Goal: Information Seeking & Learning: Check status

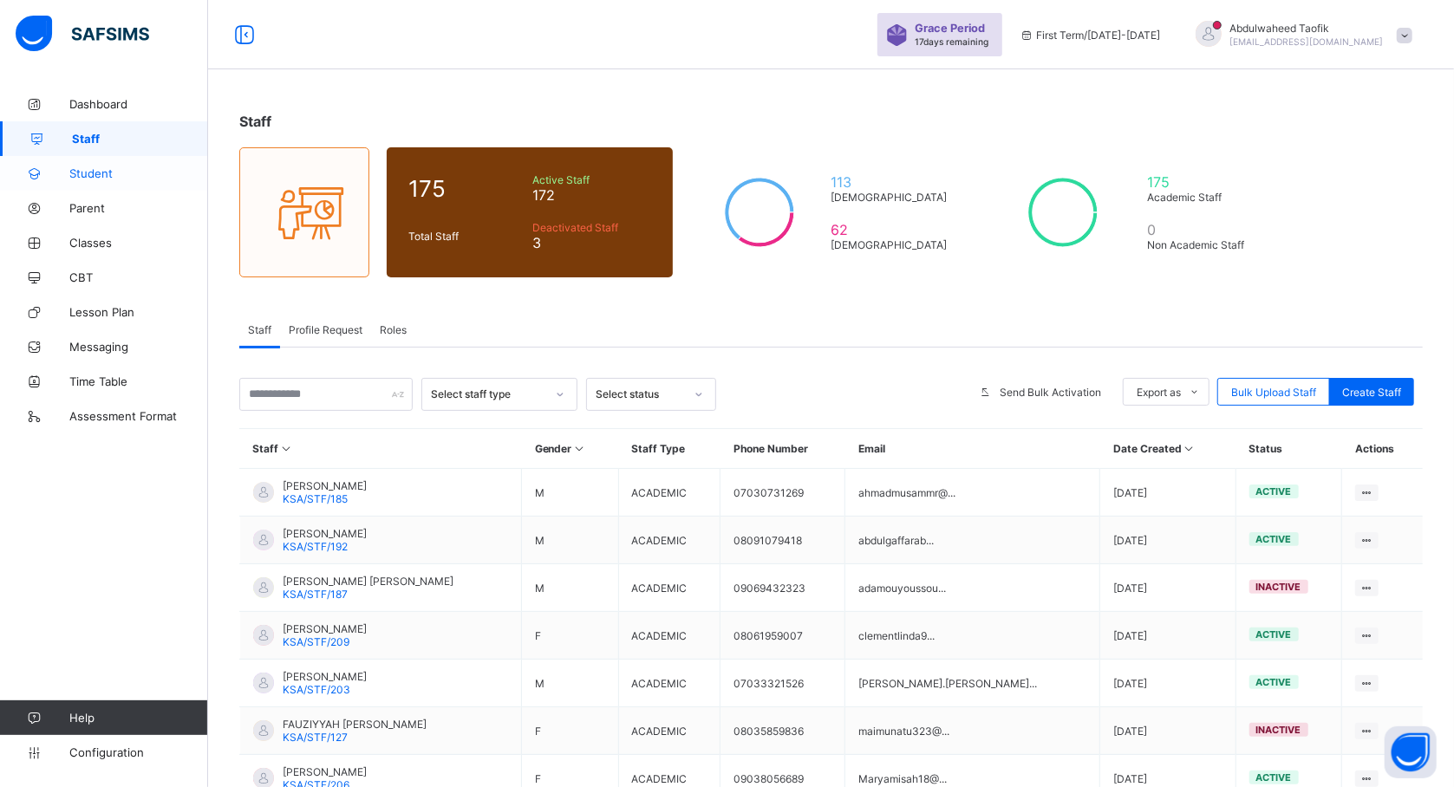
click at [91, 181] on link "Student" at bounding box center [104, 173] width 208 height 35
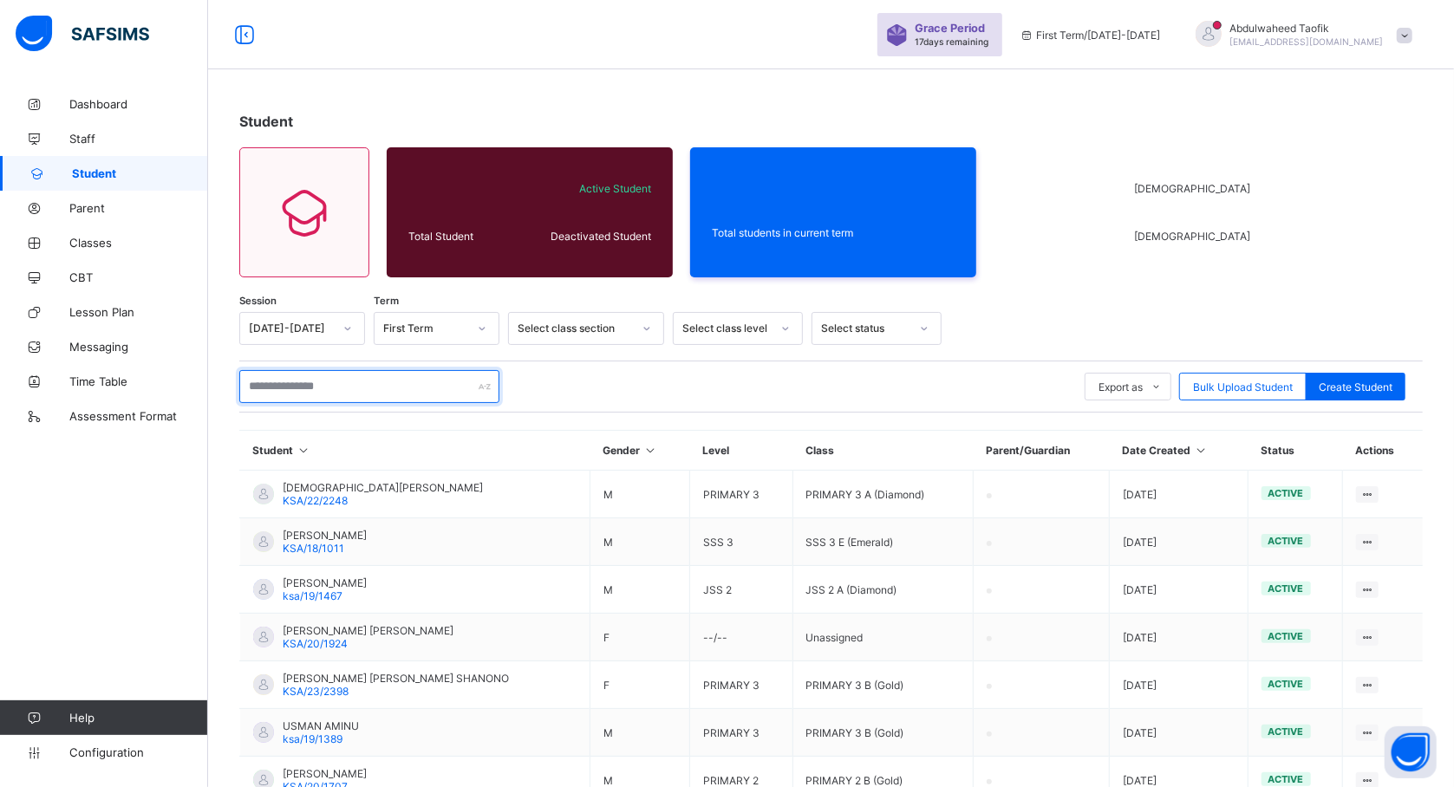
click at [295, 385] on input "text" at bounding box center [369, 386] width 260 height 33
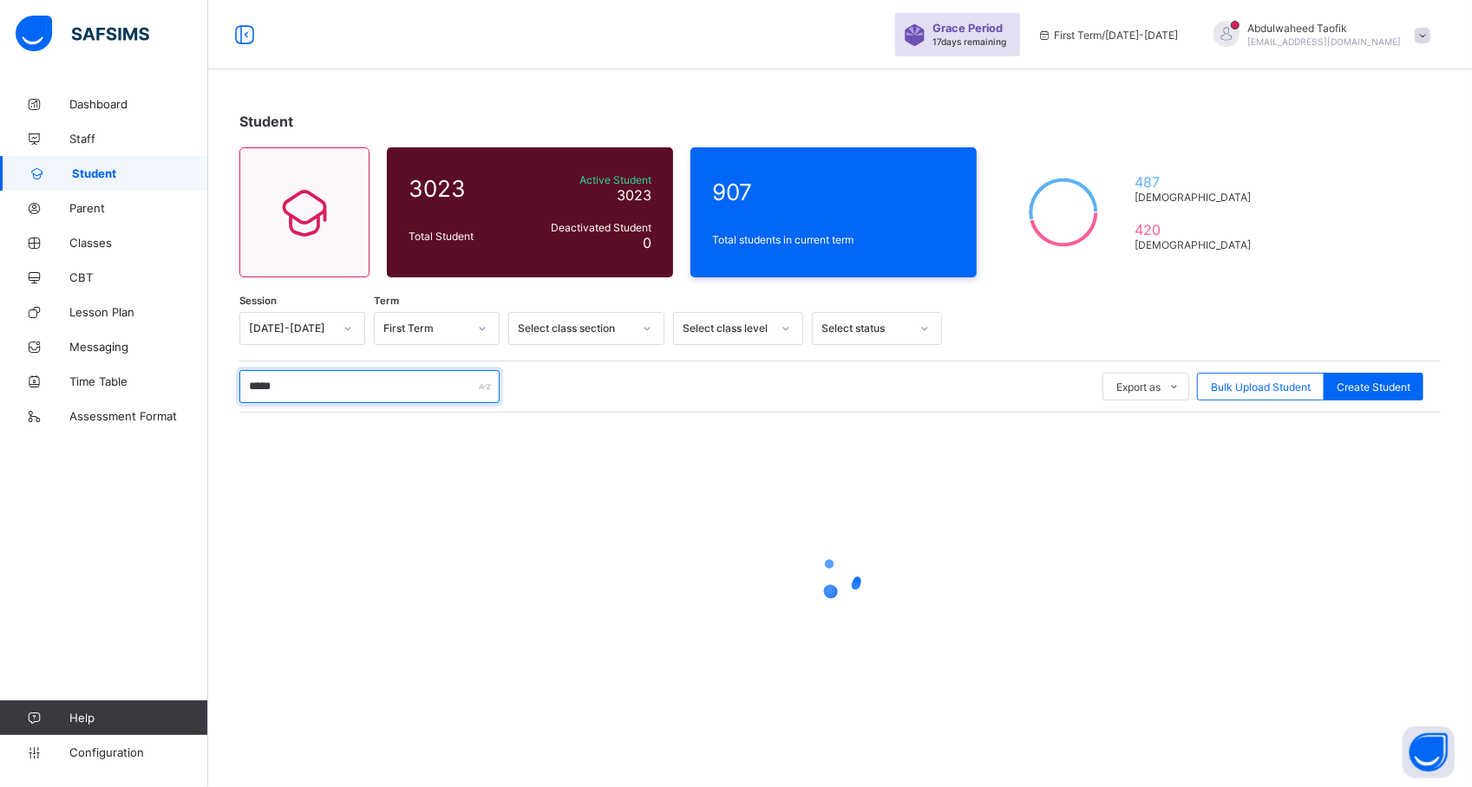
type input "*****"
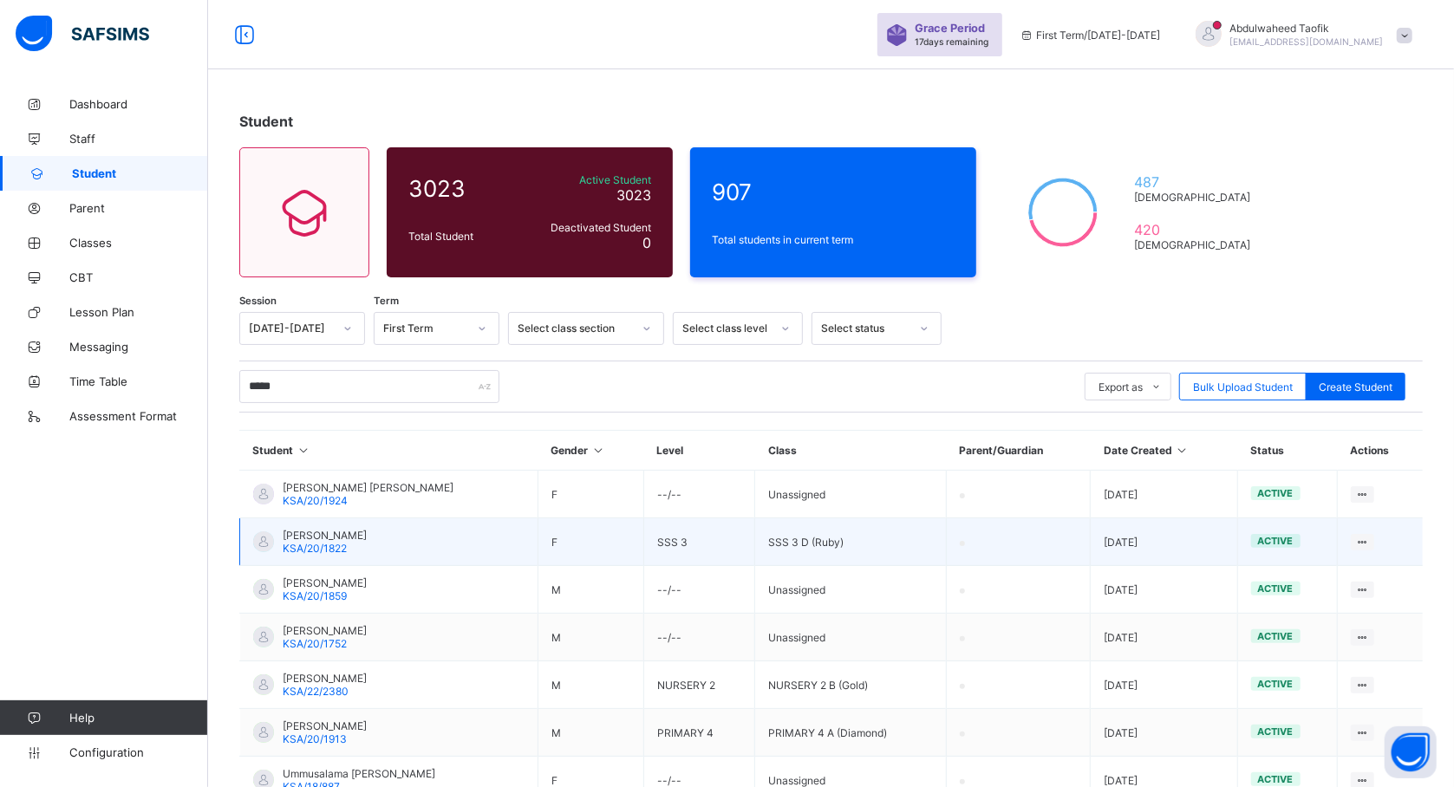
click at [1375, 563] on td "View Profile Edit Student Link Parent/Guardian Delete Student" at bounding box center [1380, 543] width 85 height 48
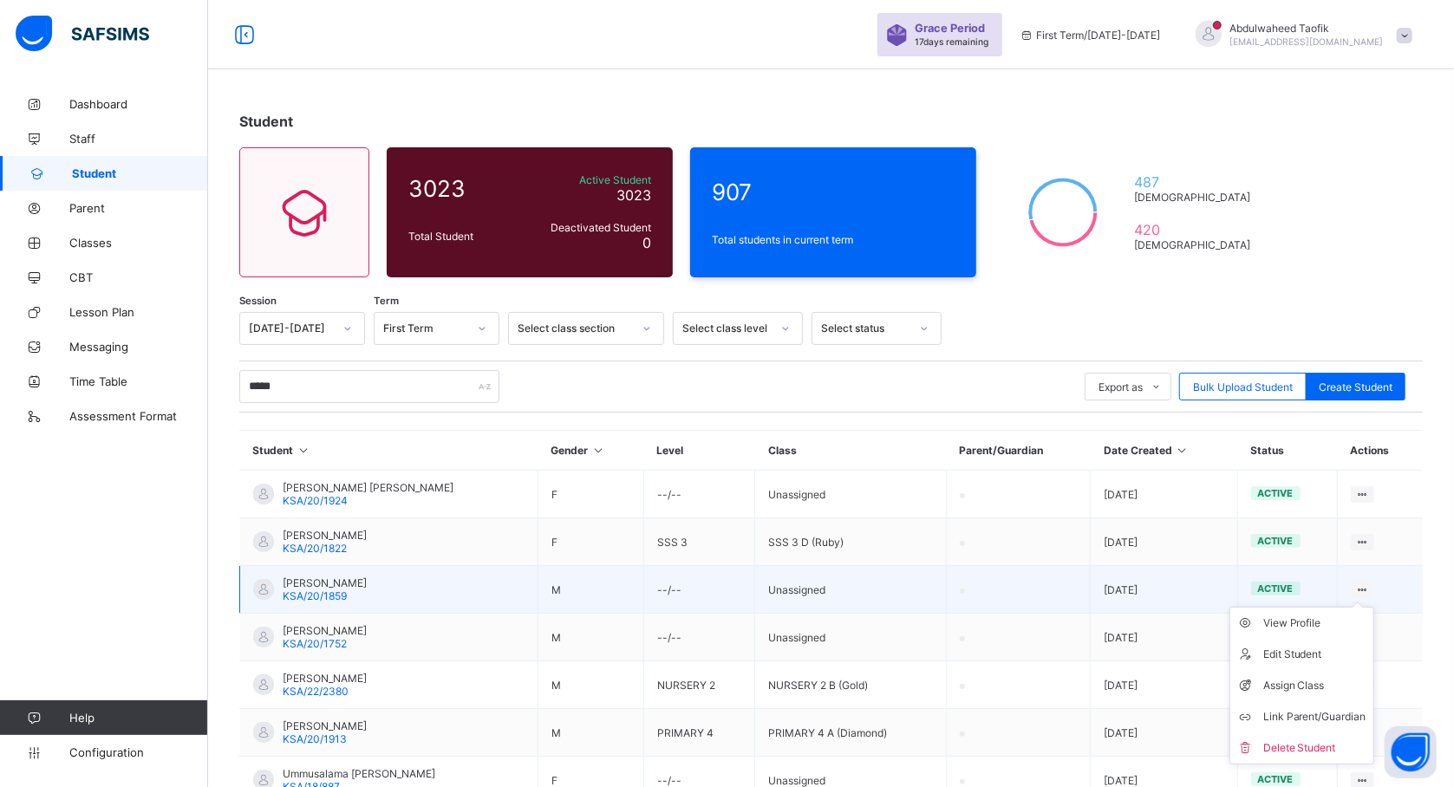
click at [1369, 607] on ul "View Profile Edit Student Assign Class Link Parent/Guardian Delete Student" at bounding box center [1302, 686] width 145 height 158
click at [1304, 624] on div "View Profile" at bounding box center [1315, 623] width 103 height 17
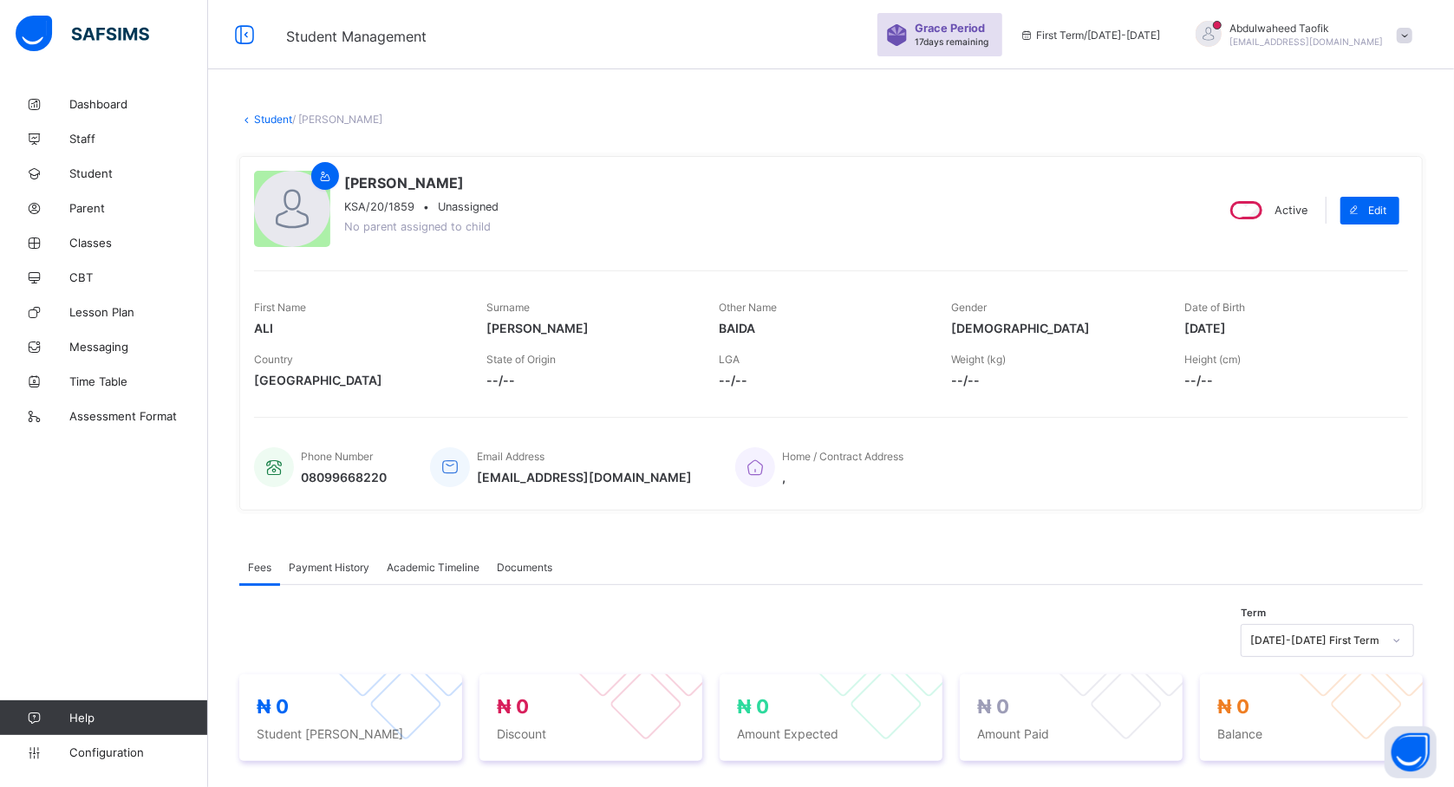
click at [338, 572] on span "Payment History" at bounding box center [329, 567] width 81 height 13
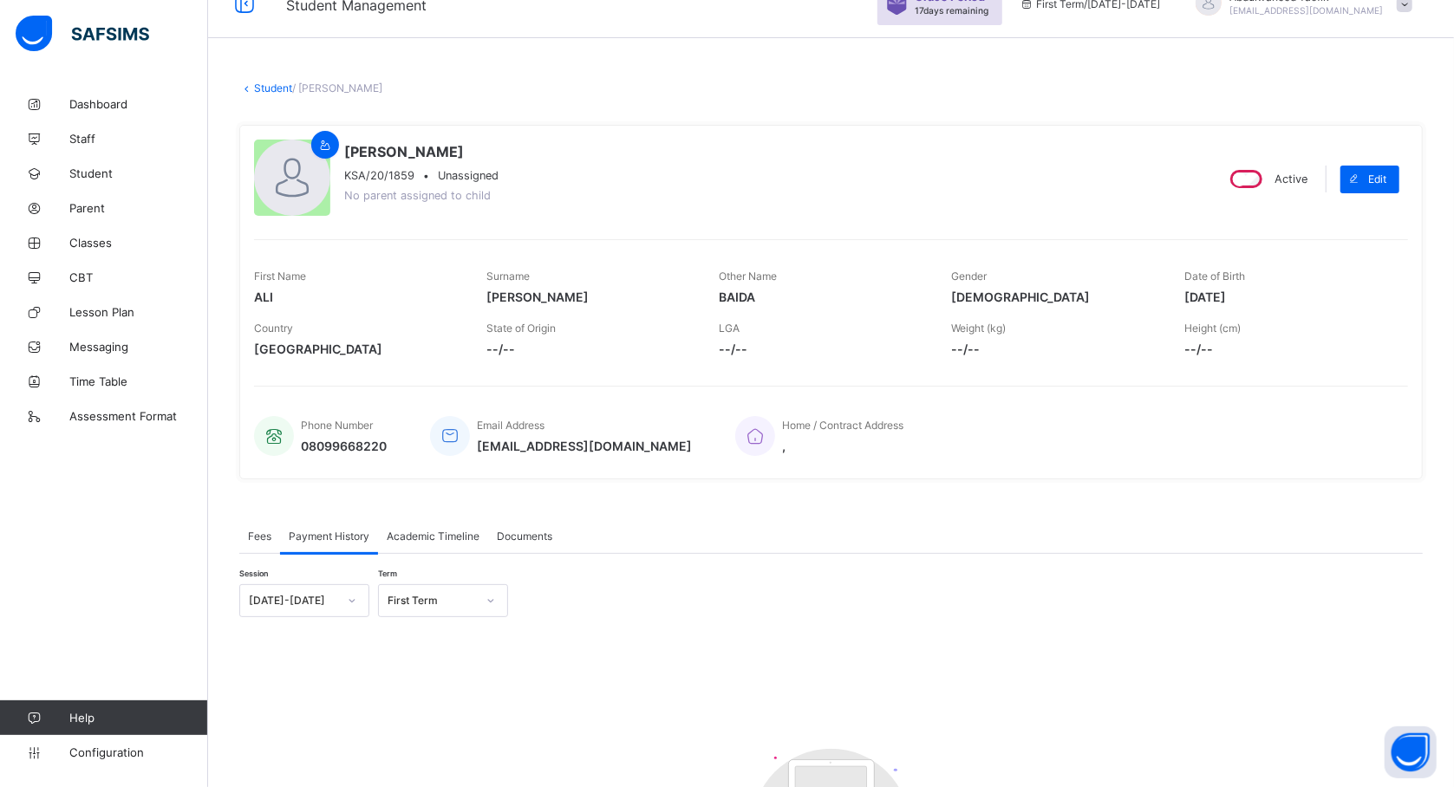
scroll to position [282, 0]
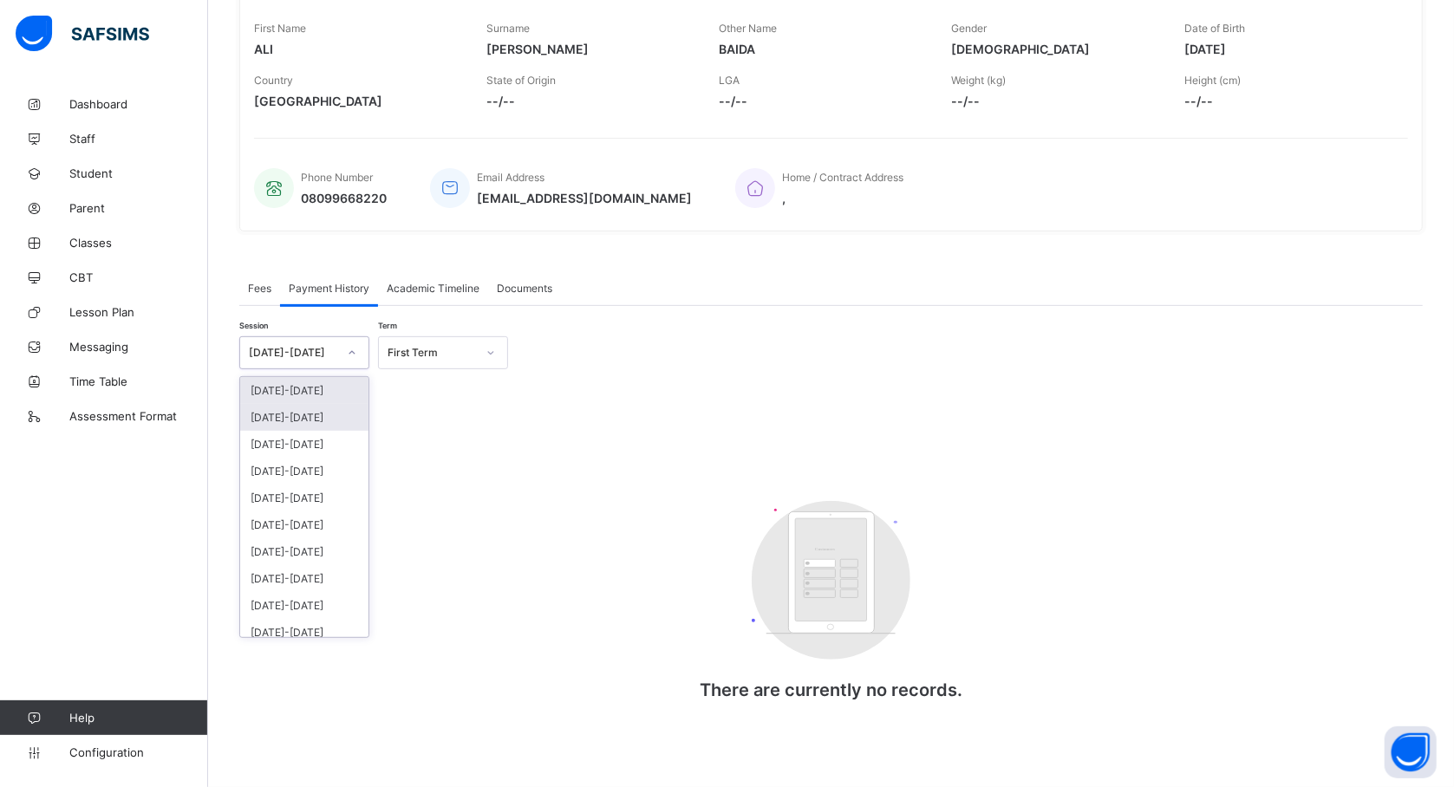
click at [278, 407] on div "2024-2025" at bounding box center [304, 417] width 128 height 27
click at [285, 444] on div "2023-2024" at bounding box center [304, 444] width 128 height 27
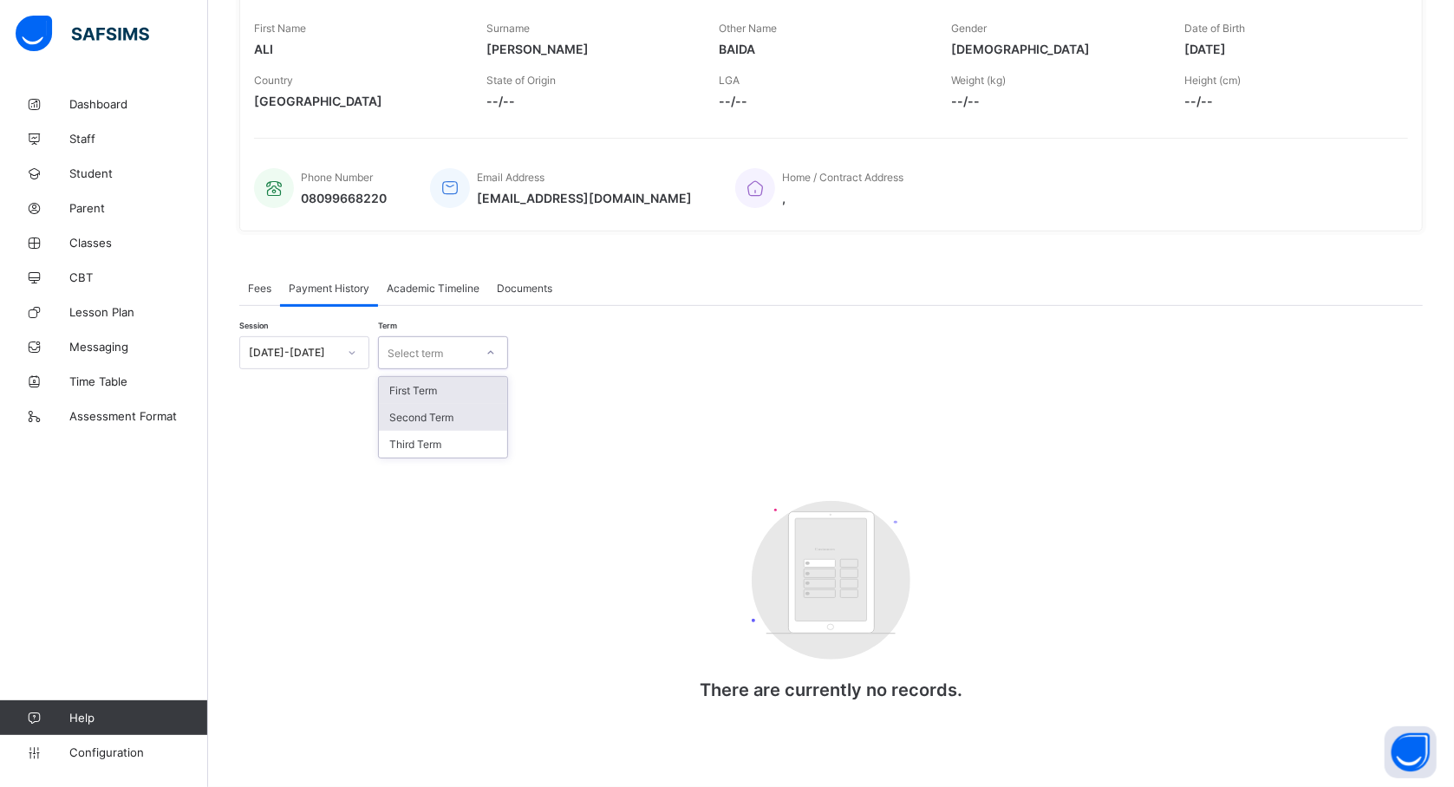
click at [460, 414] on div "Second Term" at bounding box center [443, 417] width 128 height 27
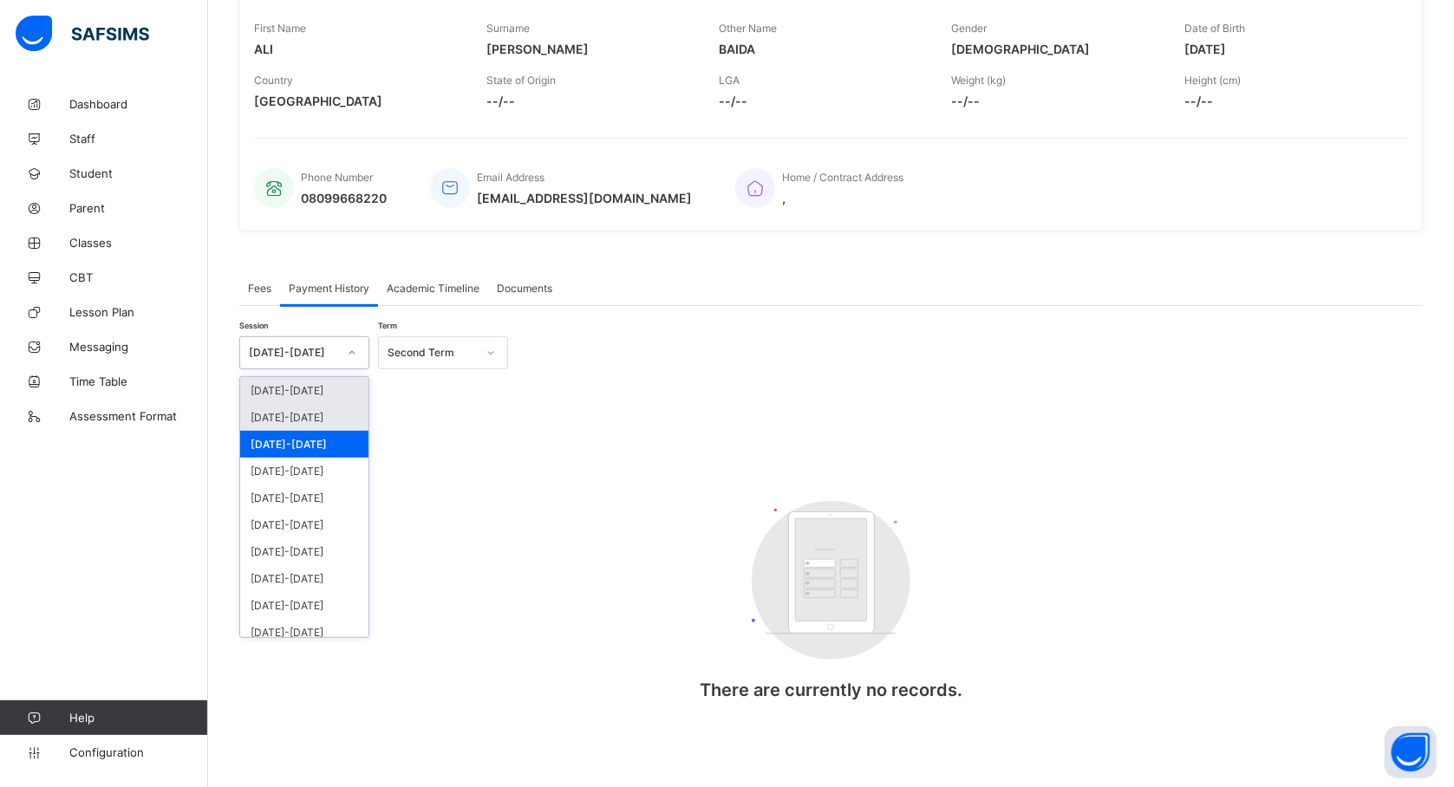
click at [309, 411] on div "2024-2025" at bounding box center [304, 417] width 128 height 27
click at [354, 351] on icon at bounding box center [352, 352] width 10 height 17
click at [297, 431] on div "2023-2024" at bounding box center [304, 444] width 128 height 27
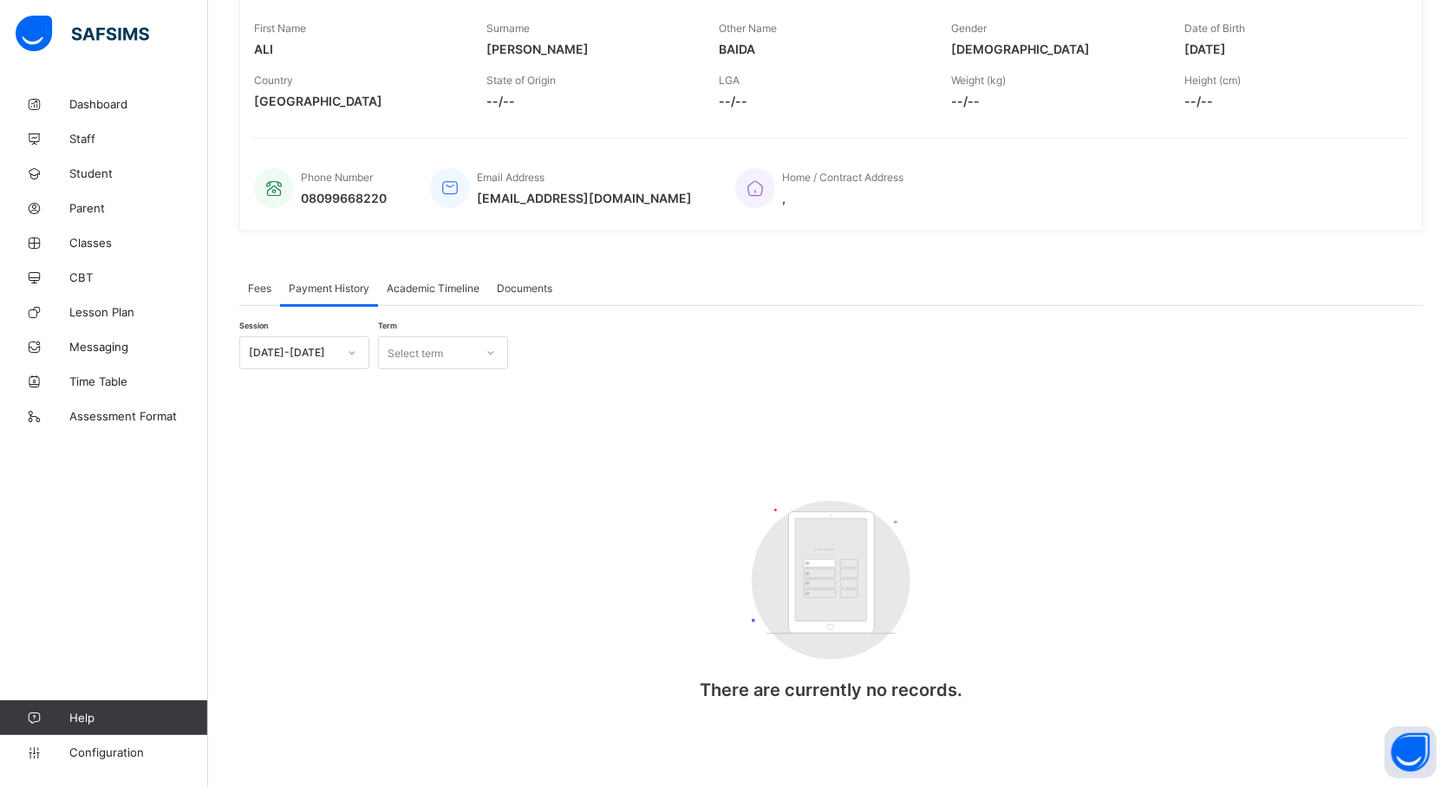
click at [1027, 181] on div "Home / Contract Address ," at bounding box center [1063, 188] width 656 height 57
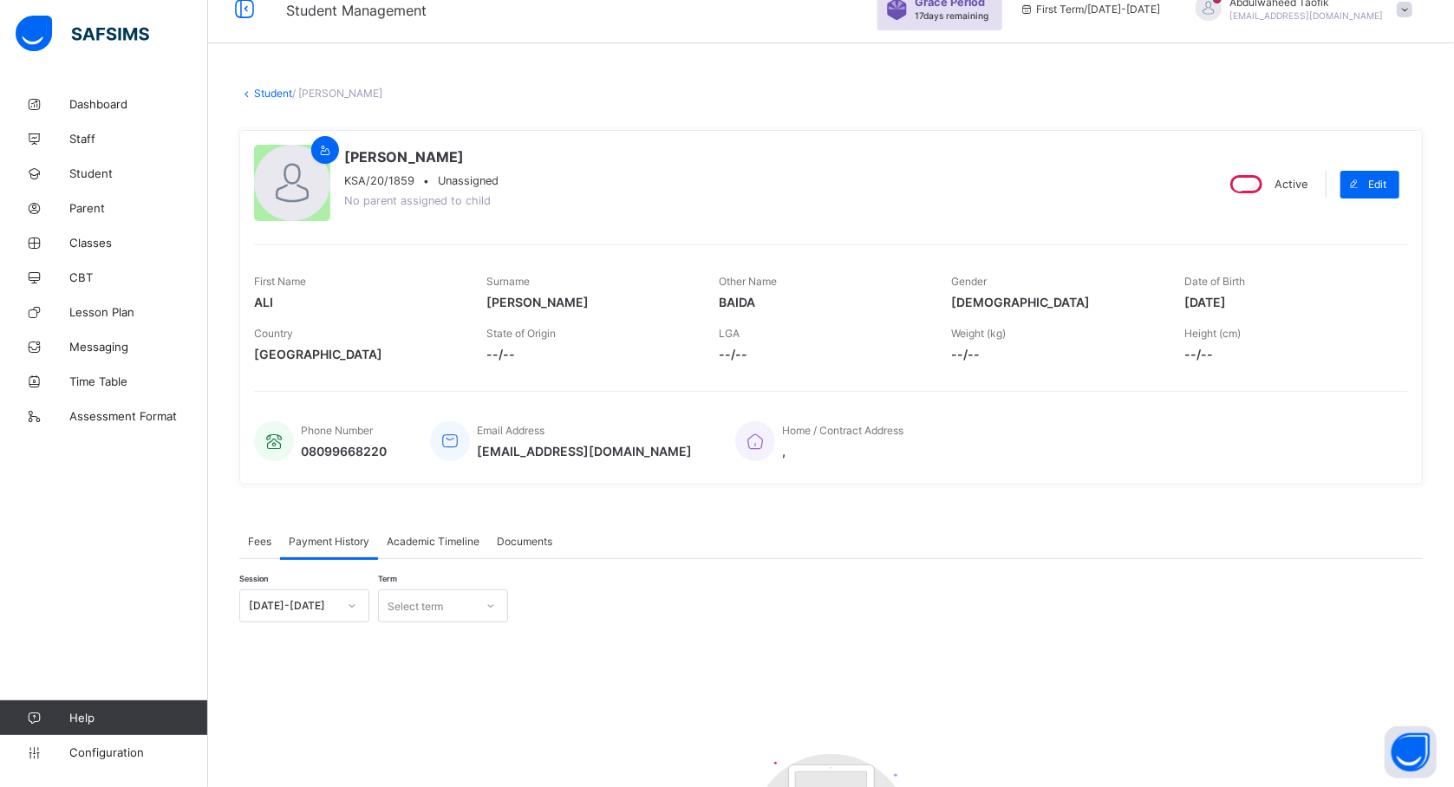
scroll to position [0, 0]
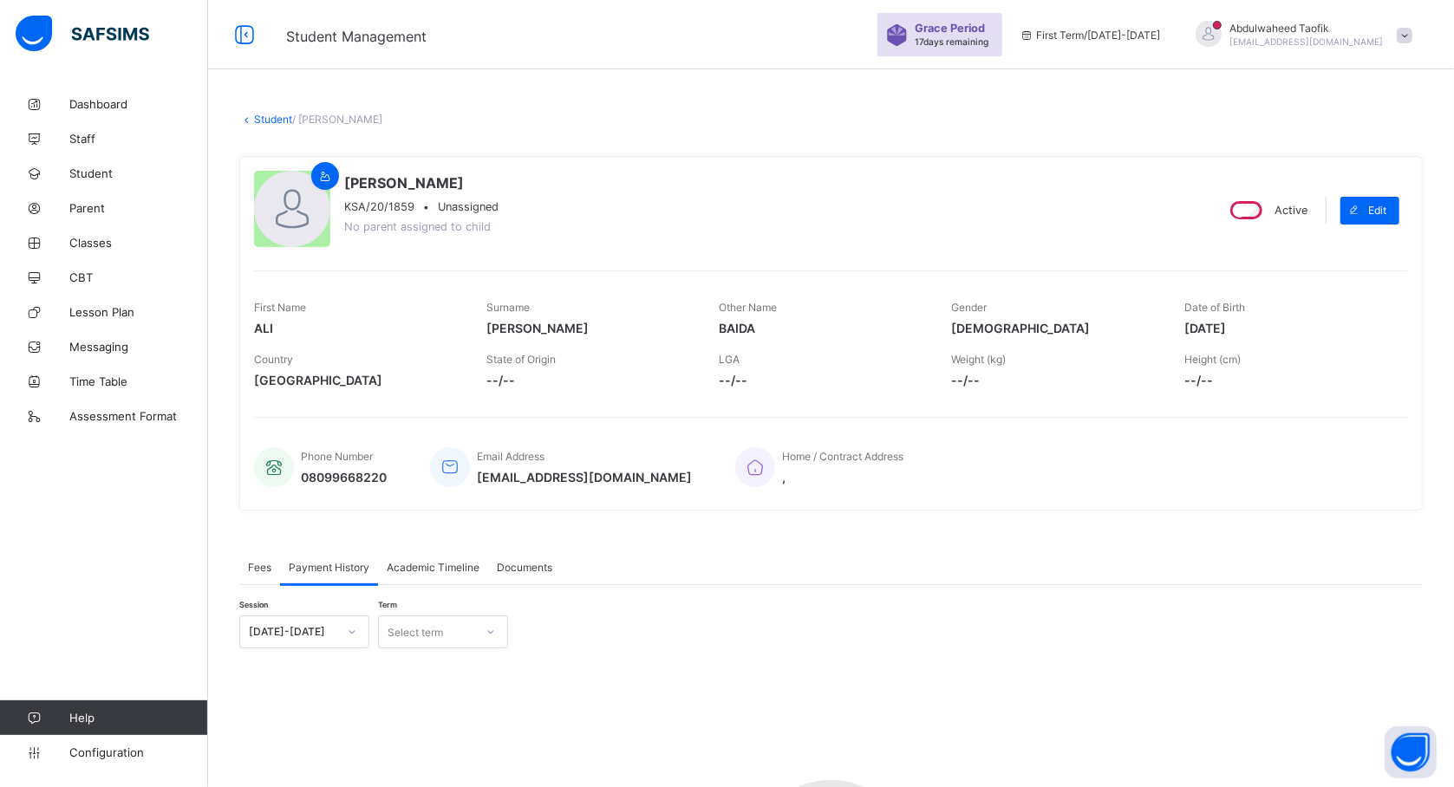
click at [406, 212] on span "KSA/20/1859" at bounding box center [379, 206] width 70 height 13
click at [328, 180] on icon at bounding box center [325, 176] width 15 height 13
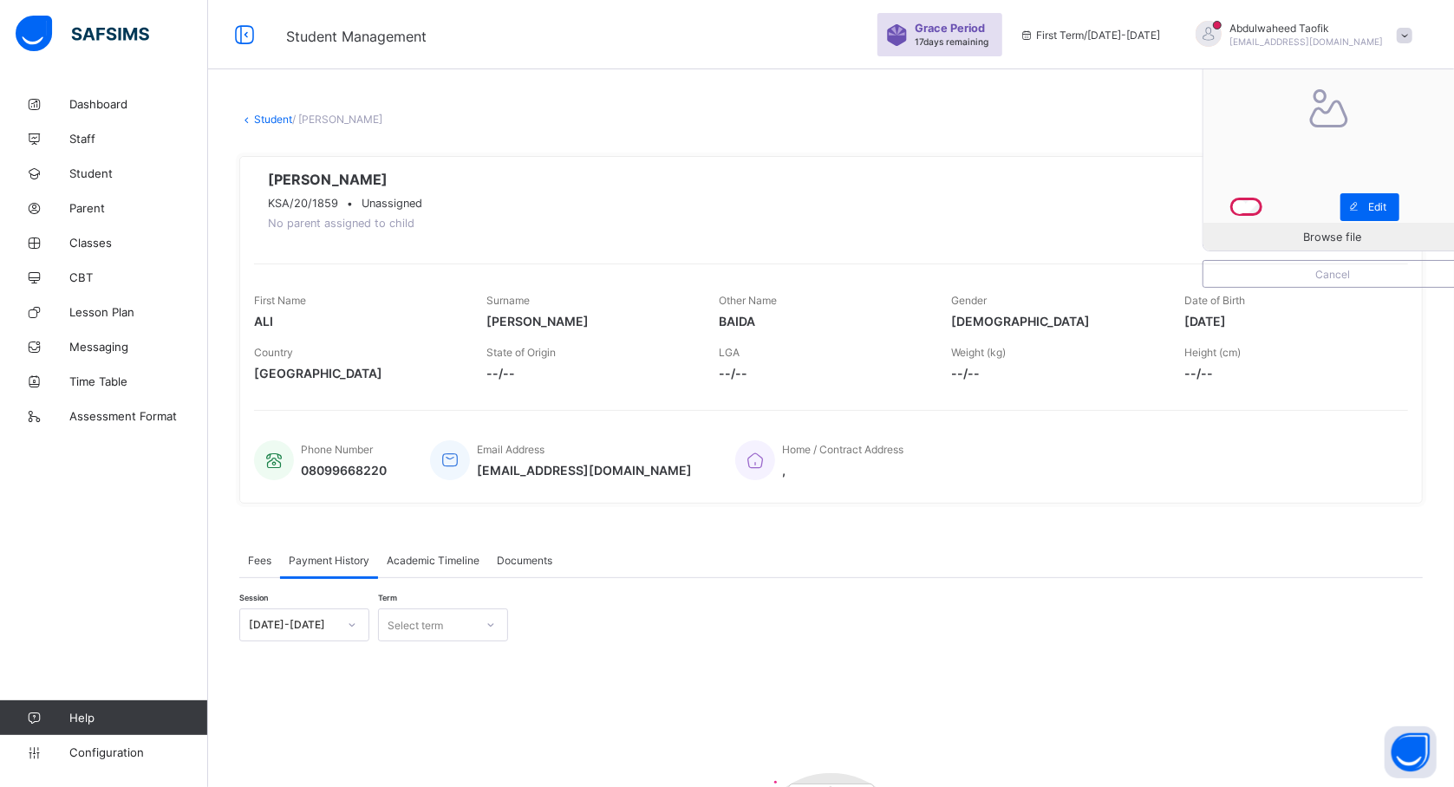
click at [364, 571] on div "Payment History" at bounding box center [329, 560] width 98 height 35
click at [414, 565] on span "Academic Timeline" at bounding box center [433, 560] width 93 height 13
click at [342, 569] on div "Payment History" at bounding box center [329, 560] width 98 height 35
click at [444, 560] on span "Academic Timeline" at bounding box center [433, 560] width 93 height 13
click at [852, 609] on div "There are currently no records. × Download Transcript , Select Session Pick the…" at bounding box center [831, 763] width 1184 height 370
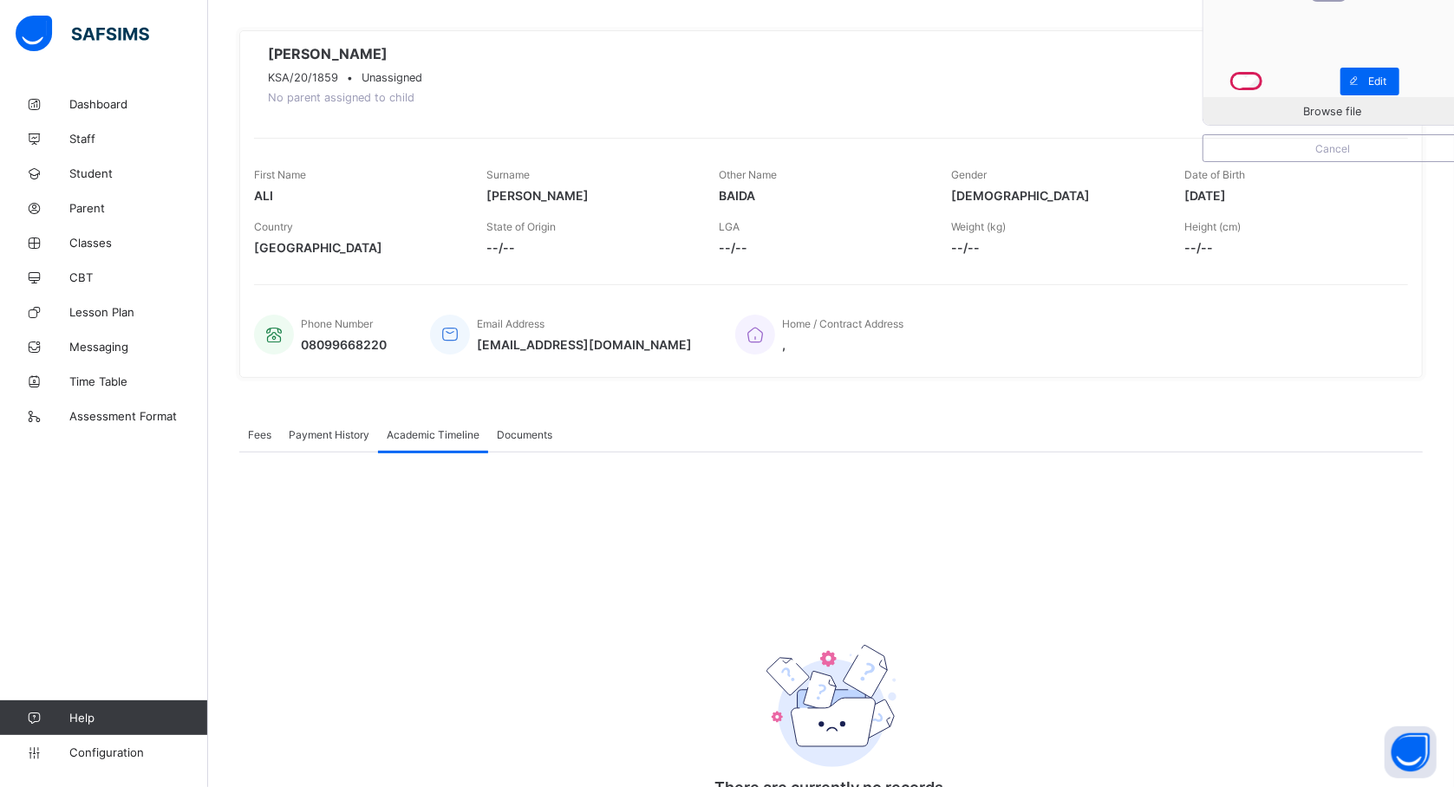
scroll to position [122, 0]
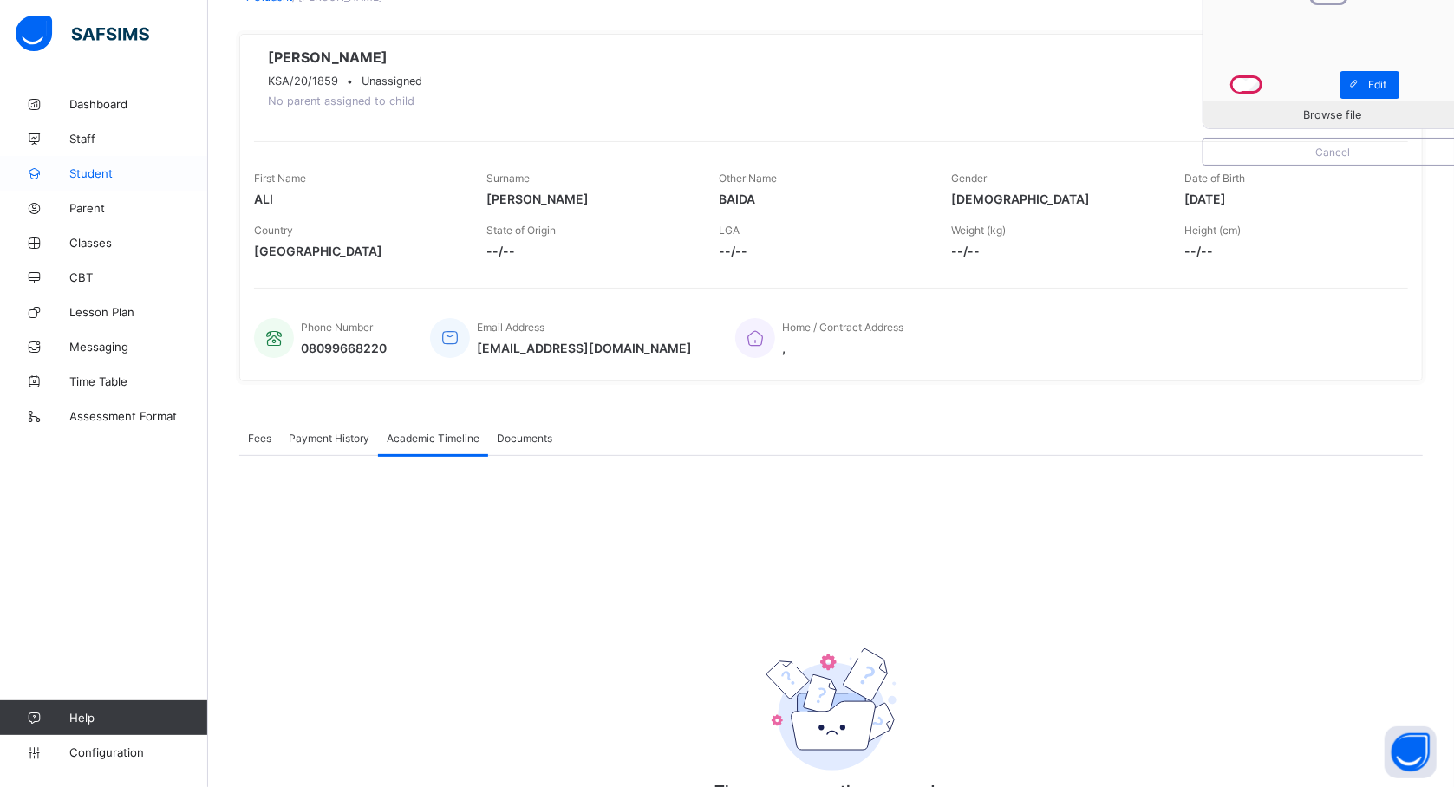
click at [98, 173] on span "Student" at bounding box center [138, 174] width 139 height 14
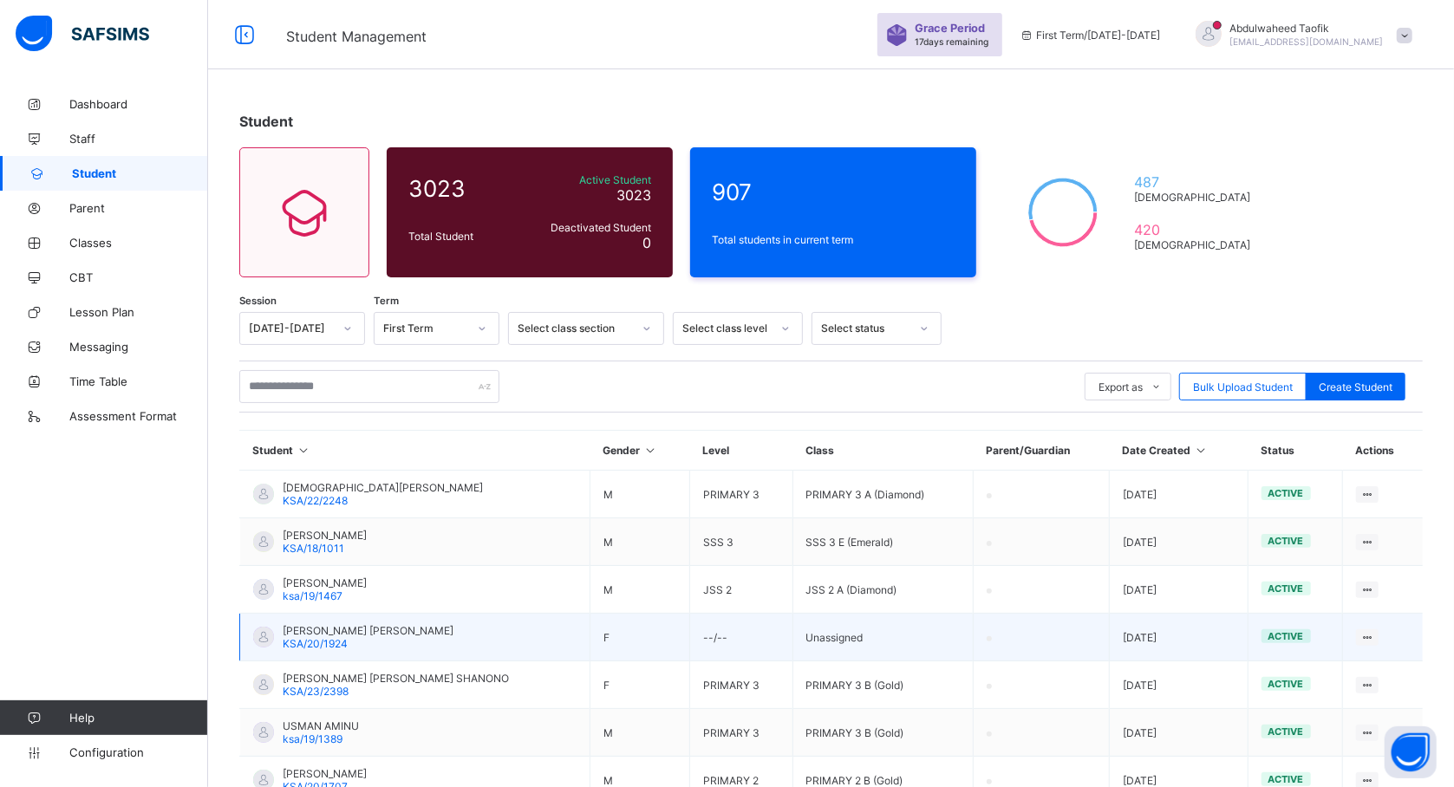
click at [467, 653] on td "FATIMA MOHAMMAD BAIDA KSA/20/1924" at bounding box center [415, 638] width 350 height 48
click at [1375, 632] on icon at bounding box center [1368, 637] width 15 height 13
click at [1296, 699] on div "Edit Student" at bounding box center [1319, 702] width 103 height 17
select select "**"
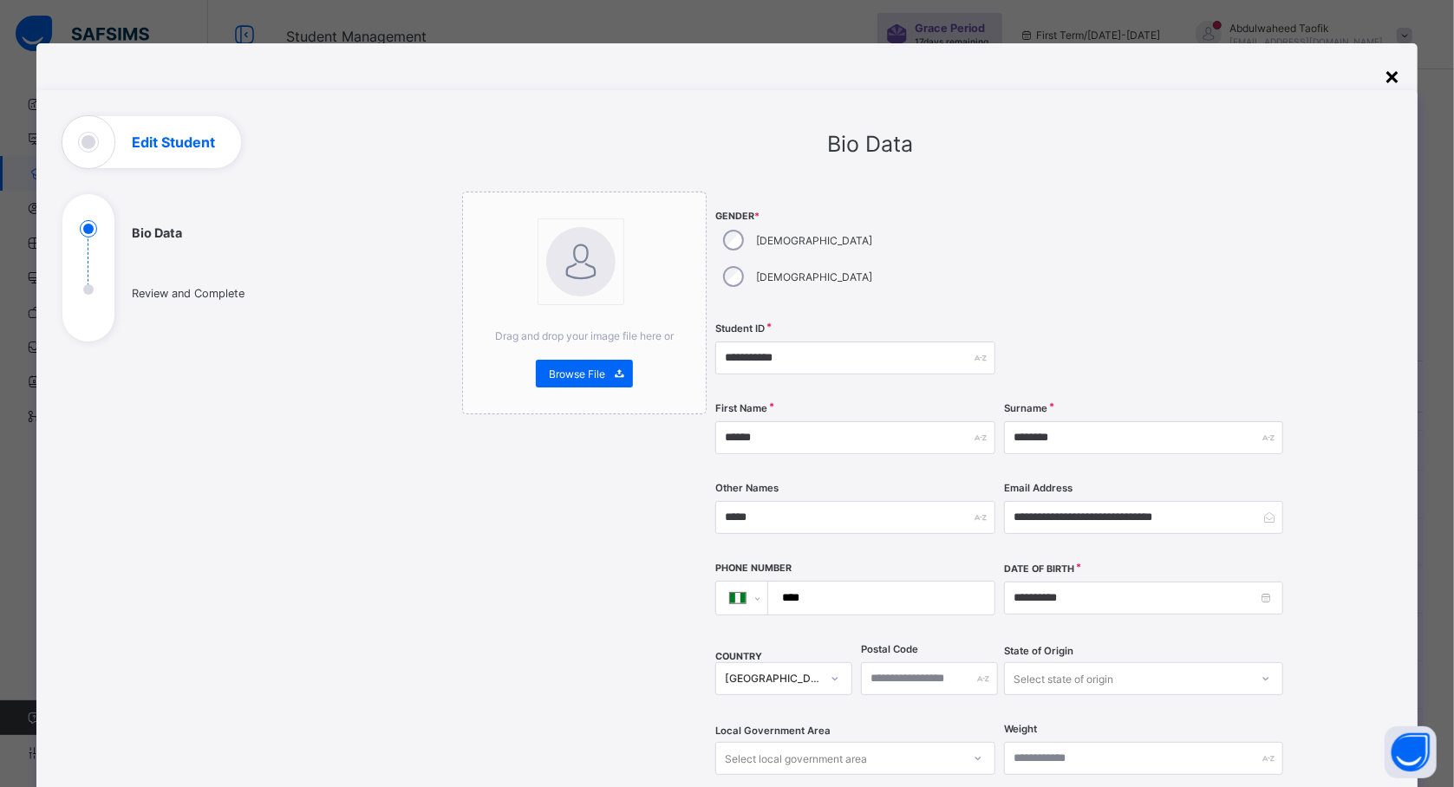
click at [1398, 69] on div "×" at bounding box center [1392, 75] width 16 height 29
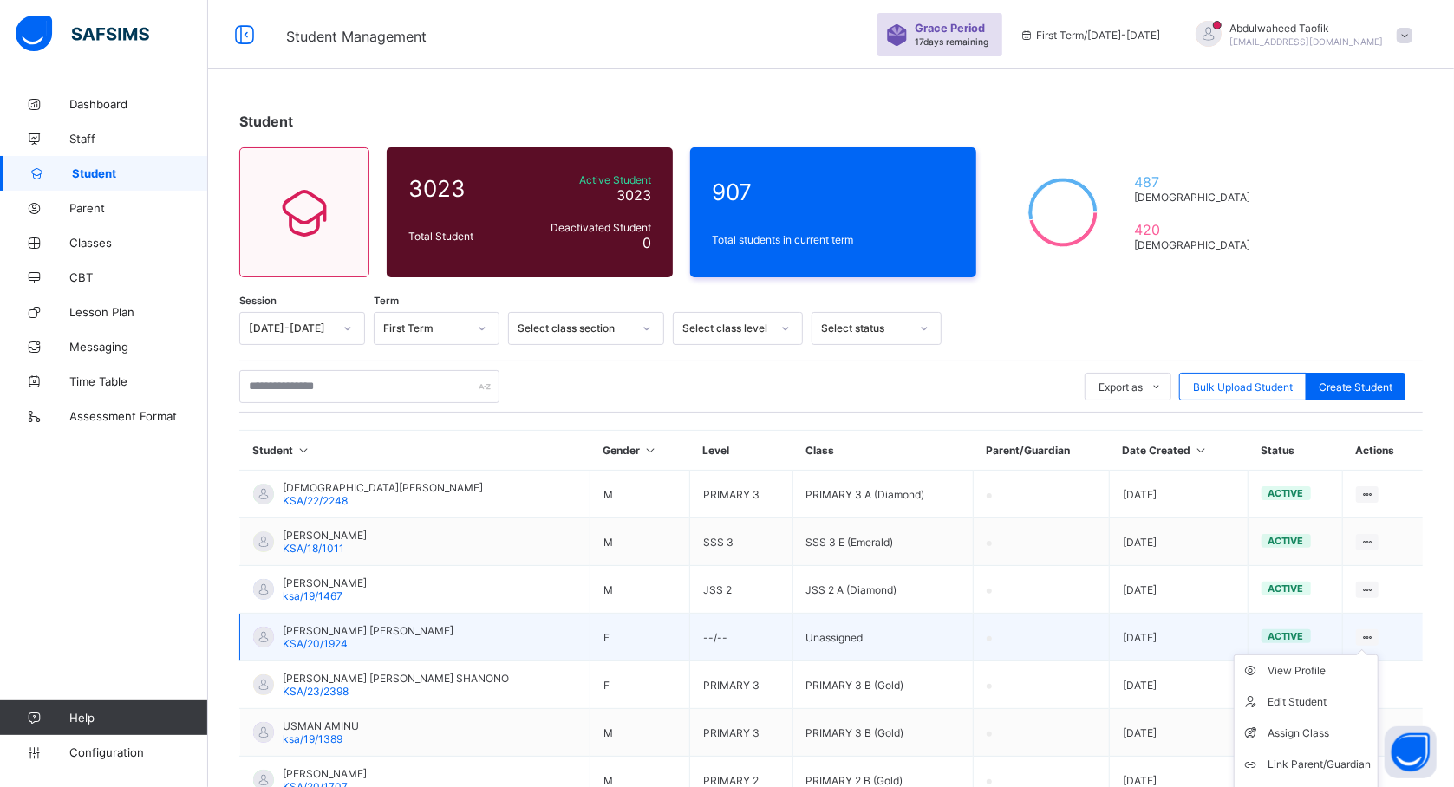
click at [1375, 655] on ul "View Profile Edit Student Assign Class Link Parent/Guardian Delete Student" at bounding box center [1306, 734] width 145 height 158
click at [1310, 666] on div "View Profile" at bounding box center [1319, 671] width 103 height 17
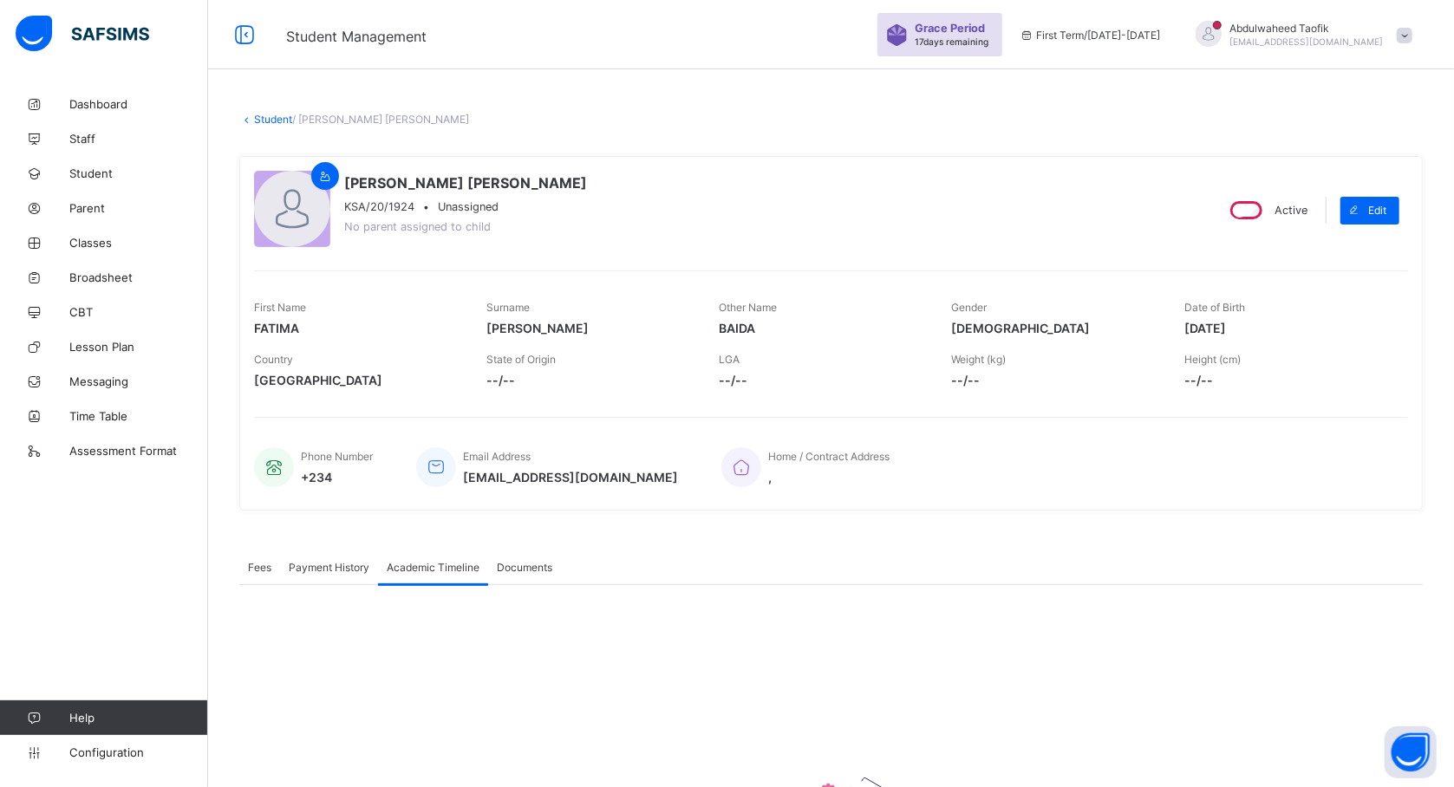
click at [460, 562] on span "Academic Timeline" at bounding box center [433, 567] width 93 height 13
